Goal: Task Accomplishment & Management: Manage account settings

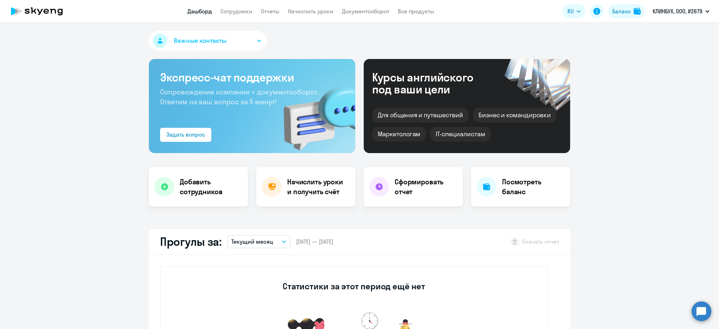
select select "30"
click at [305, 7] on app-menu-item-link "Начислить уроки" at bounding box center [311, 11] width 46 height 9
click at [308, 9] on link "Начислить уроки" at bounding box center [311, 11] width 46 height 7
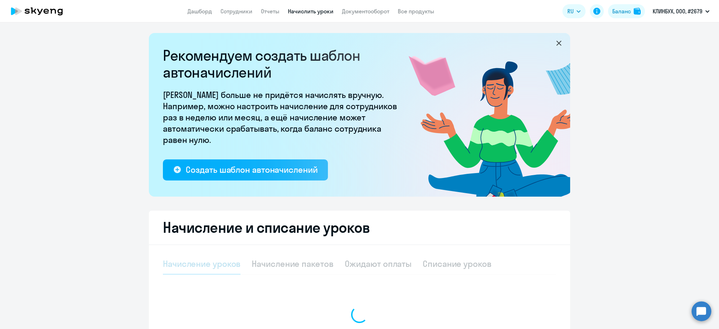
select select "10"
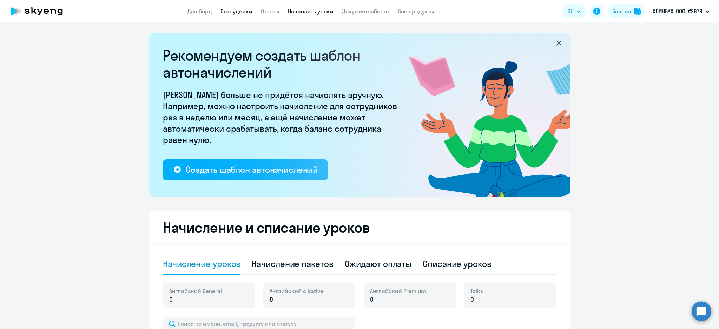
click at [235, 13] on link "Сотрудники" at bounding box center [237, 11] width 32 height 7
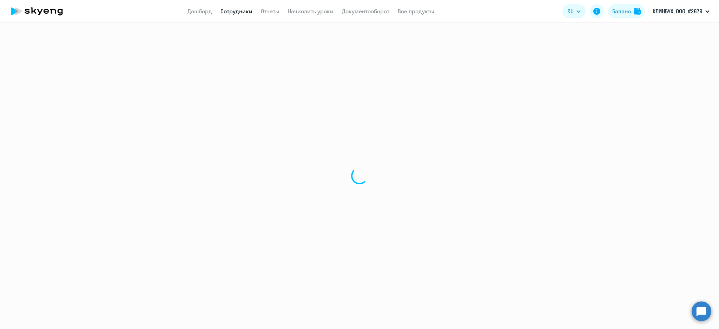
select select "30"
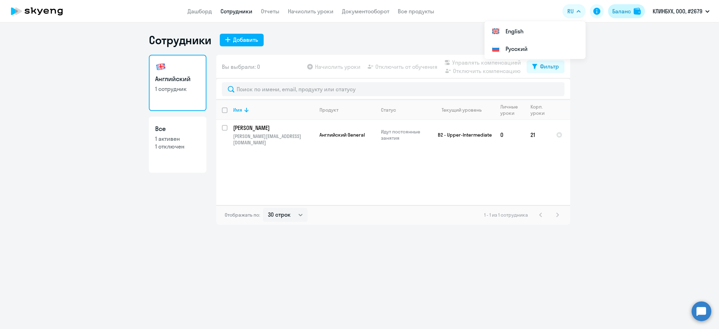
click at [621, 14] on div "Баланс" at bounding box center [622, 11] width 19 height 8
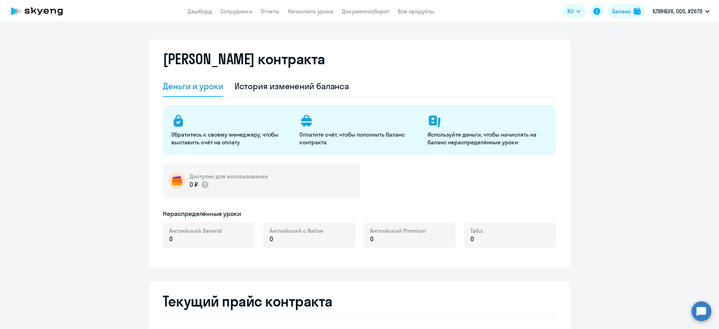
select select "english_adult_not_native_speaker"
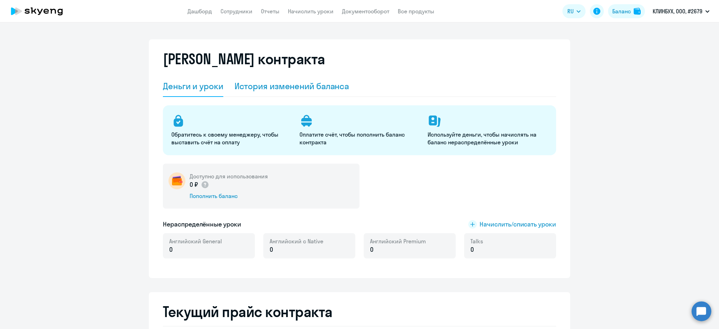
click at [307, 81] on div "История изменений баланса" at bounding box center [292, 85] width 115 height 11
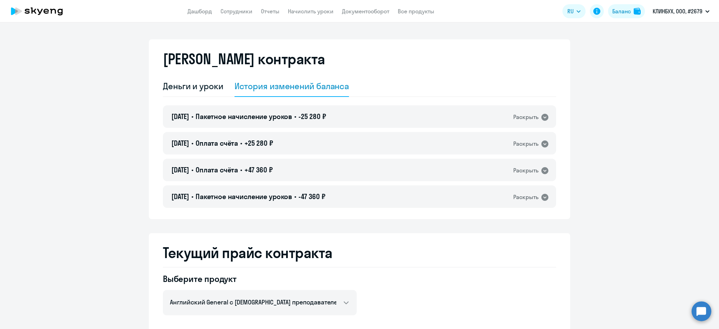
drag, startPoint x: 210, startPoint y: 84, endPoint x: 222, endPoint y: 98, distance: 17.9
click at [209, 85] on div "Деньги и уроки" at bounding box center [193, 85] width 60 height 11
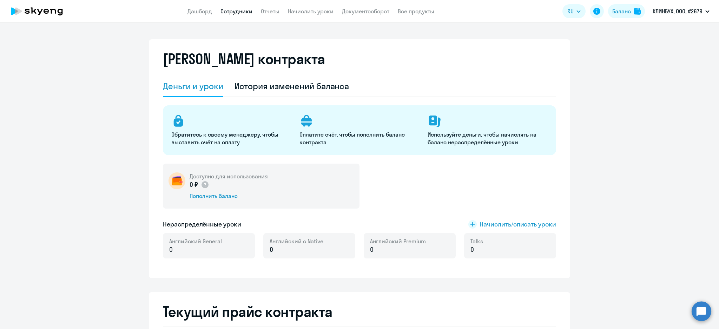
click at [232, 11] on link "Сотрудники" at bounding box center [237, 11] width 32 height 7
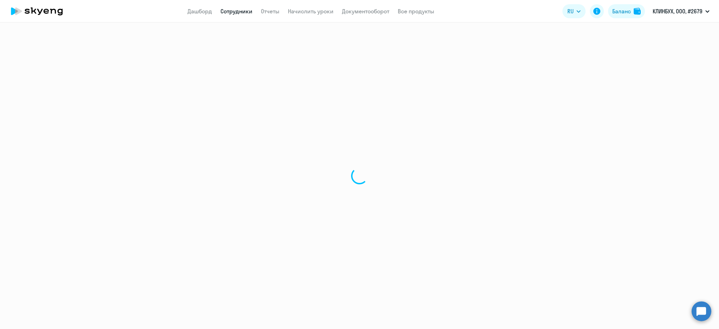
select select "30"
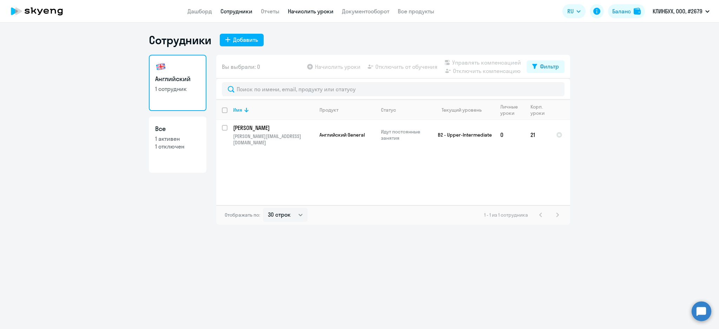
click at [304, 11] on link "Начислить уроки" at bounding box center [311, 11] width 46 height 7
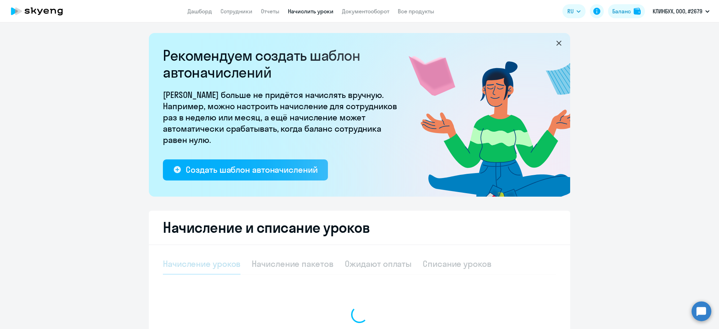
select select "10"
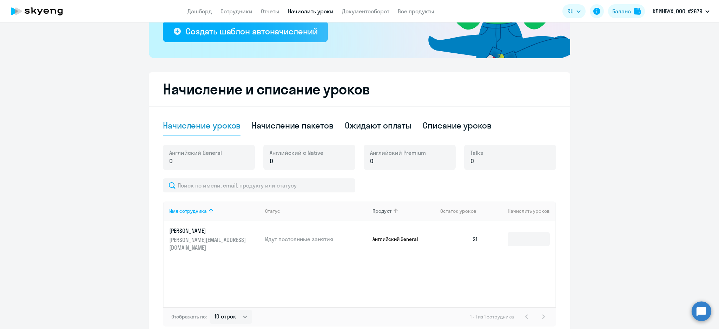
scroll to position [175, 0]
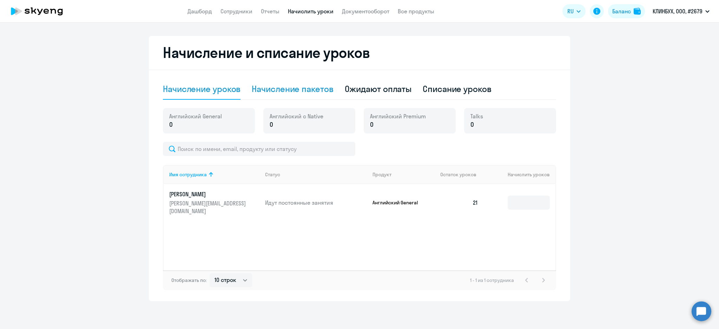
click at [305, 87] on div "Начисление пакетов" at bounding box center [293, 88] width 82 height 11
select select "10"
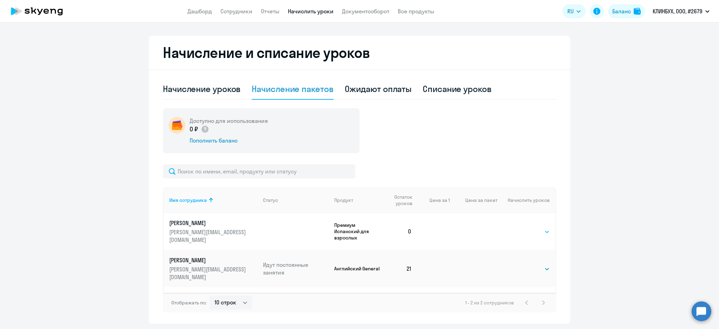
click at [521, 228] on select "Выбрать 4 8 16 32 64 96 128" at bounding box center [535, 232] width 29 height 8
select select "32"
click at [521, 228] on select "Выбрать 4 8 16 32 64 96 128" at bounding box center [535, 232] width 29 height 8
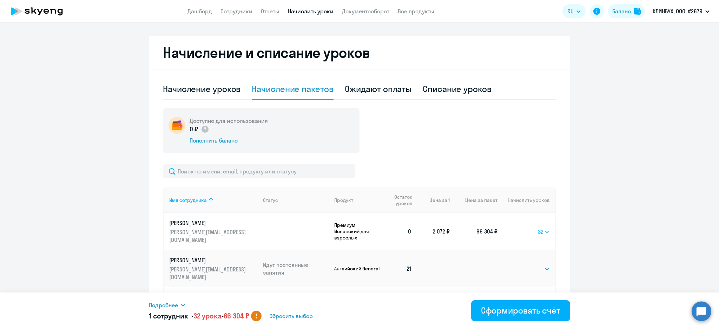
drag, startPoint x: 538, startPoint y: 226, endPoint x: 540, endPoint y: 232, distance: 6.8
click at [539, 229] on select "Выбрать 4 8 16 32 64 96 128" at bounding box center [544, 232] width 12 height 8
select select
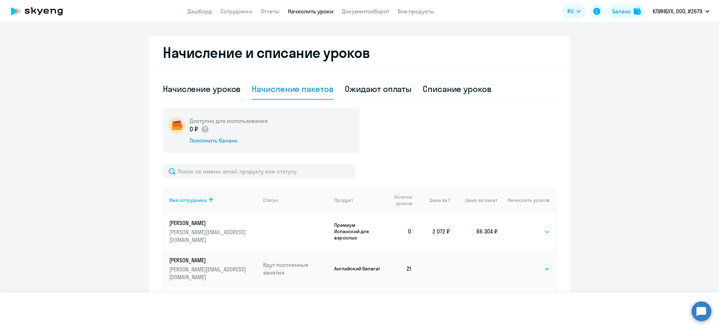
click at [538, 228] on select "Выбрать 4 8 16 32 64 96 128" at bounding box center [544, 232] width 12 height 8
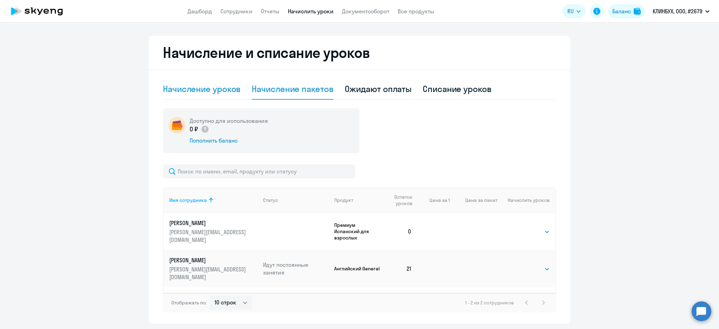
drag, startPoint x: 219, startPoint y: 84, endPoint x: 225, endPoint y: 89, distance: 8.0
click at [219, 84] on div "Начисление уроков" at bounding box center [202, 88] width 78 height 11
select select "10"
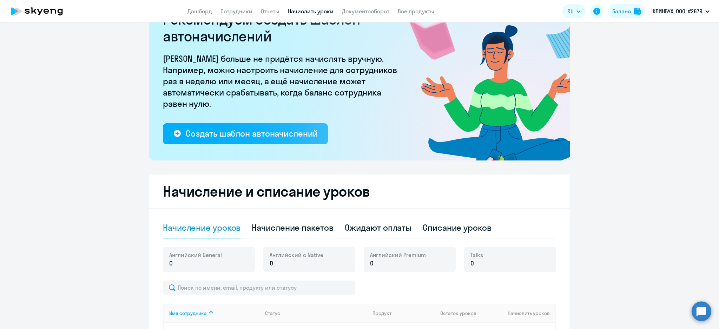
scroll to position [0, 0]
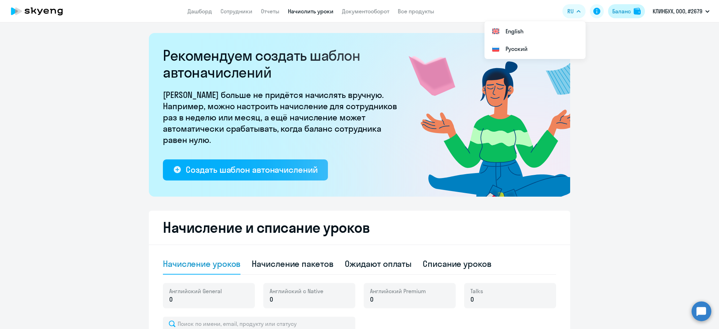
click at [625, 13] on div "Баланс" at bounding box center [622, 11] width 19 height 8
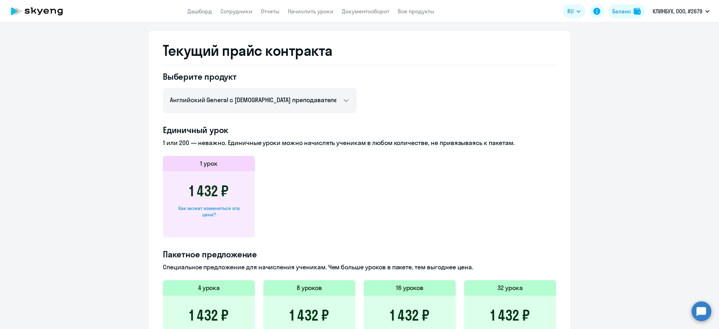
scroll to position [234, 0]
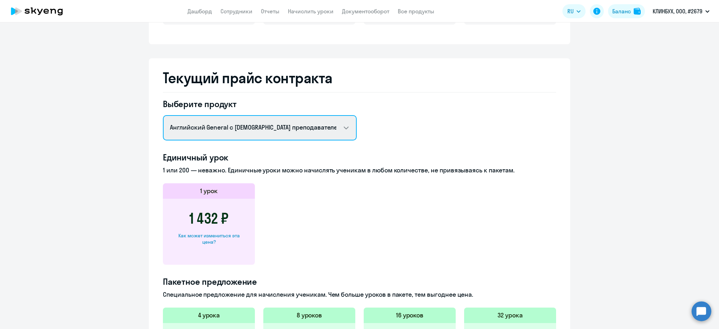
click at [302, 126] on select "Английский General с русскоговорящим преподавателем Английский General с англог…" at bounding box center [260, 127] width 194 height 25
click at [345, 128] on select "Английский General с русскоговорящим преподавателем Английский General с англог…" at bounding box center [260, 127] width 194 height 25
select select "spanish_adult_not_native_speaker_premium"
click at [163, 115] on select "Английский General с русскоговорящим преподавателем Английский General с англог…" at bounding box center [260, 127] width 194 height 25
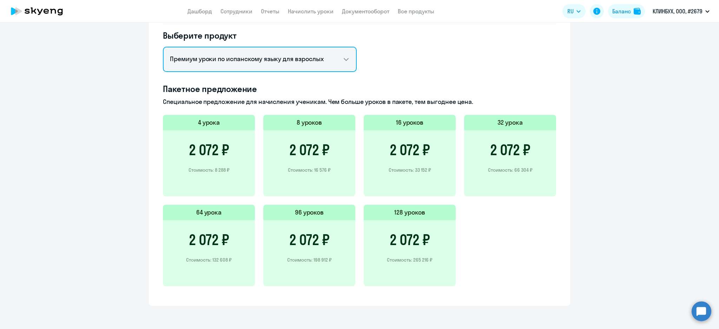
scroll to position [256, 0]
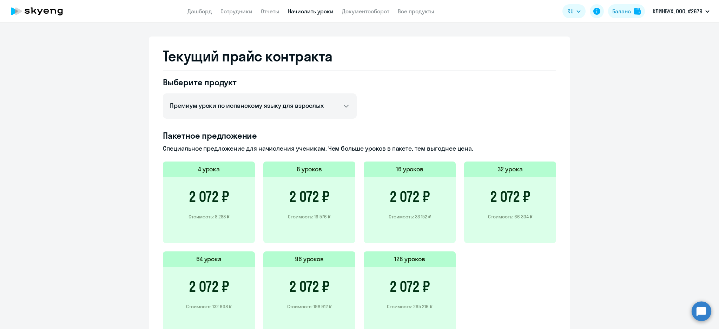
click at [323, 11] on link "Начислить уроки" at bounding box center [311, 11] width 46 height 7
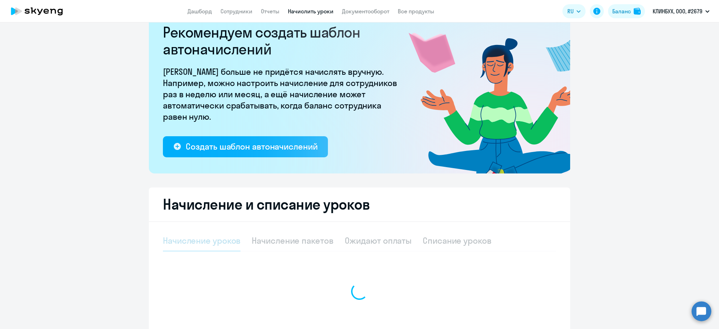
select select "10"
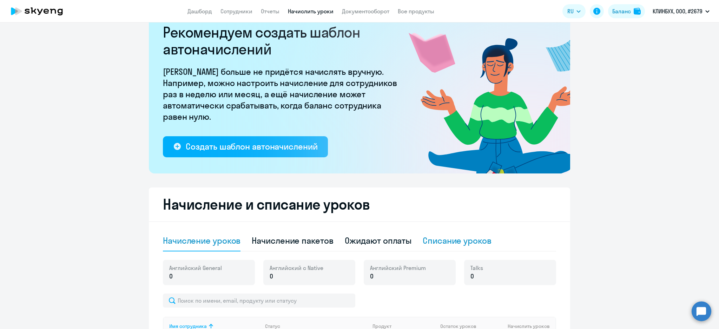
click at [465, 244] on div "Списание уроков" at bounding box center [457, 240] width 69 height 11
select select "10"
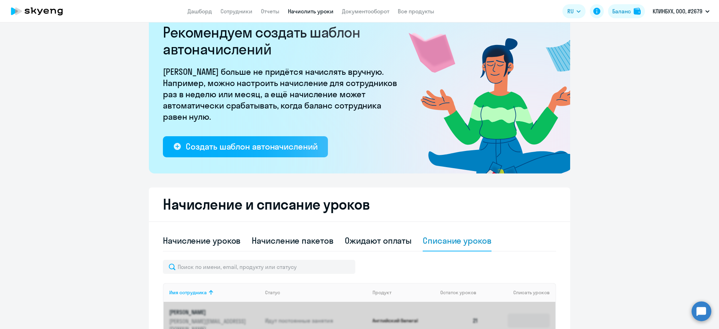
scroll to position [141, 0]
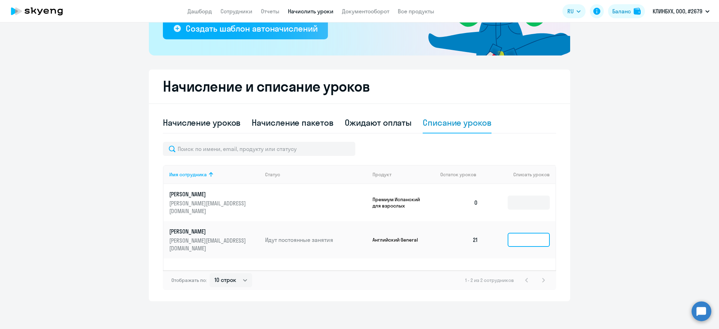
click at [522, 233] on input at bounding box center [529, 240] width 42 height 14
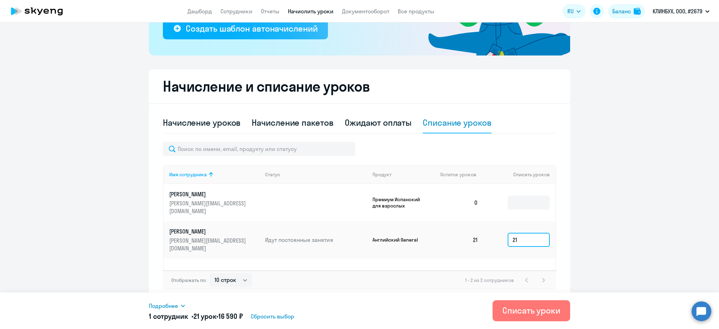
type input "21"
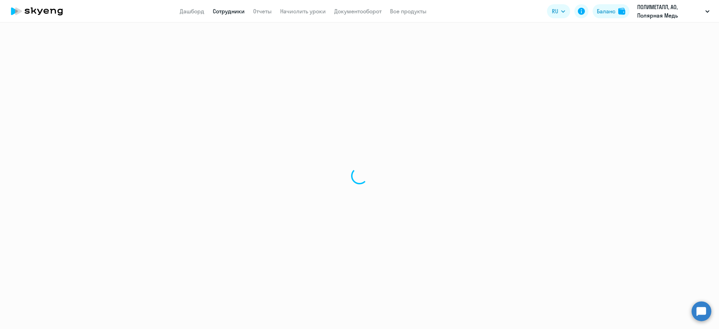
select select "30"
